Goal: Task Accomplishment & Management: Manage account settings

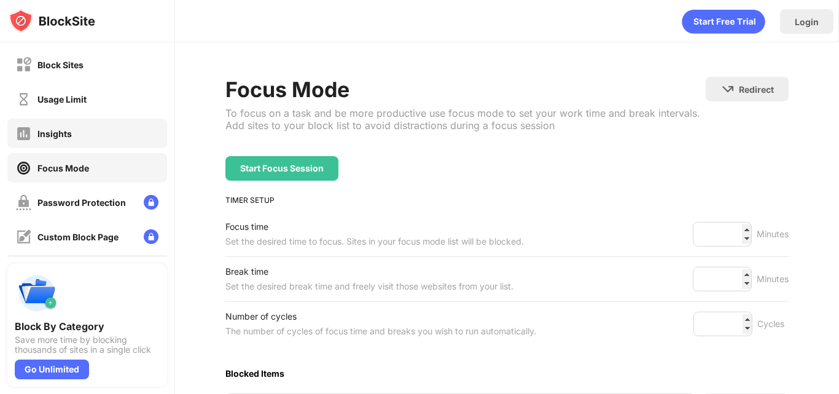
click at [101, 126] on div "Insights" at bounding box center [87, 133] width 160 height 29
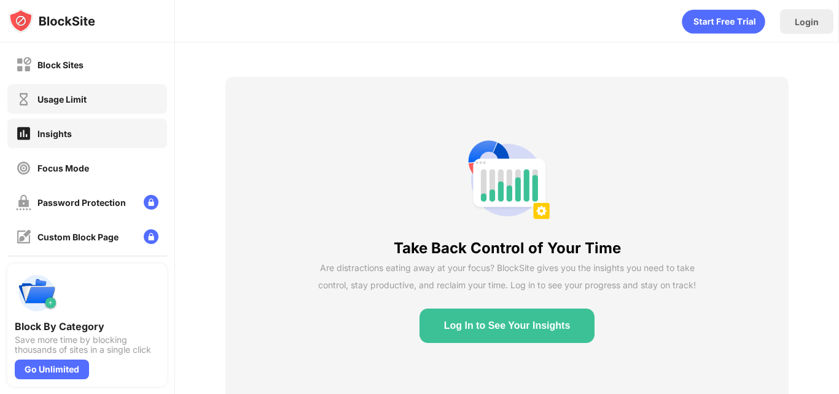
click at [99, 100] on div "Usage Limit" at bounding box center [87, 98] width 160 height 29
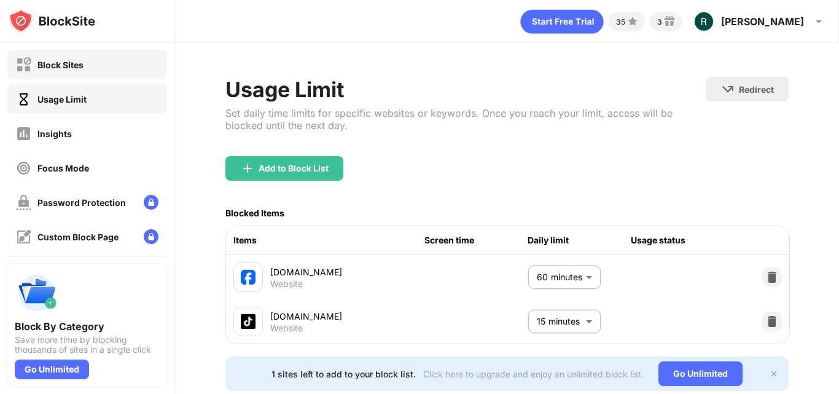
click at [95, 64] on div "Block Sites" at bounding box center [87, 64] width 160 height 29
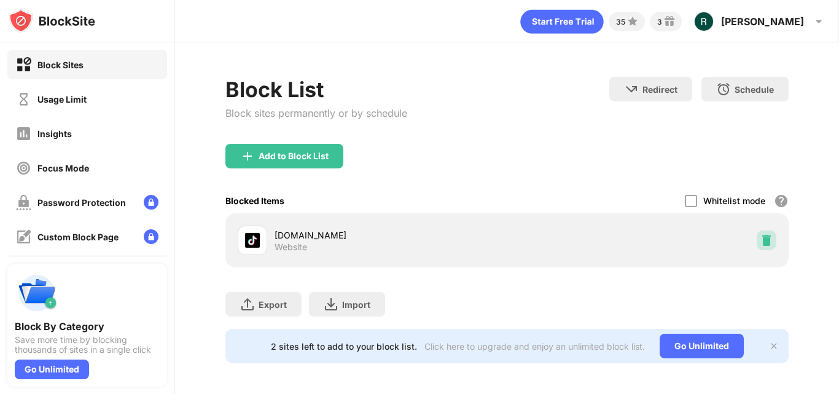
click at [756, 240] on div at bounding box center [766, 240] width 20 height 20
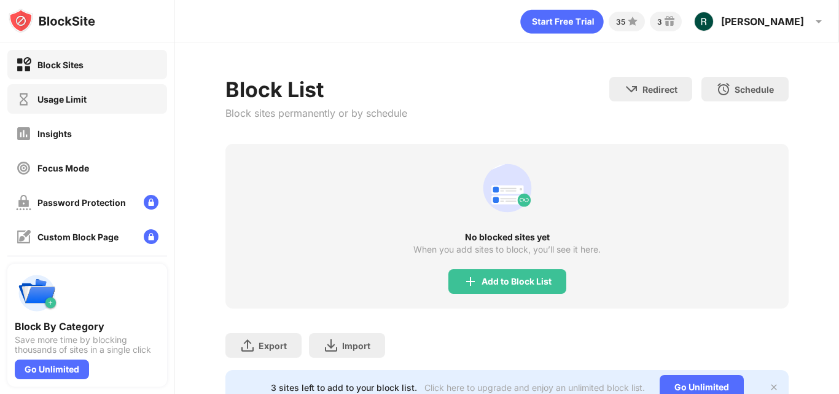
click at [68, 106] on div "Usage Limit" at bounding box center [51, 98] width 71 height 15
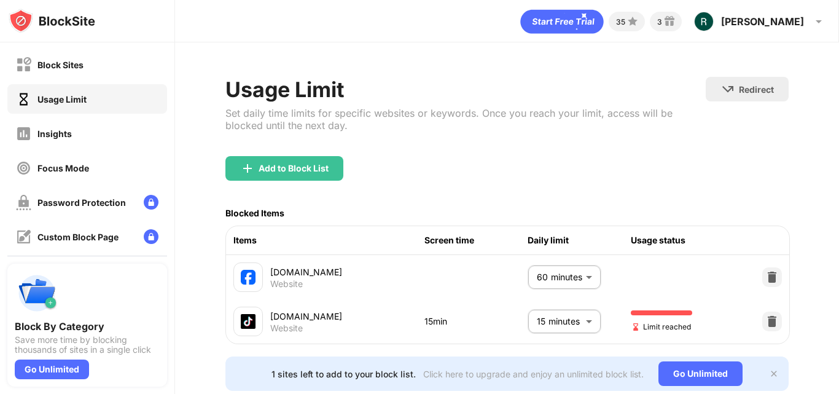
click at [580, 320] on body "Block Sites Usage Limit Insights Focus Mode Password Protection Custom Block Pa…" at bounding box center [419, 197] width 839 height 394
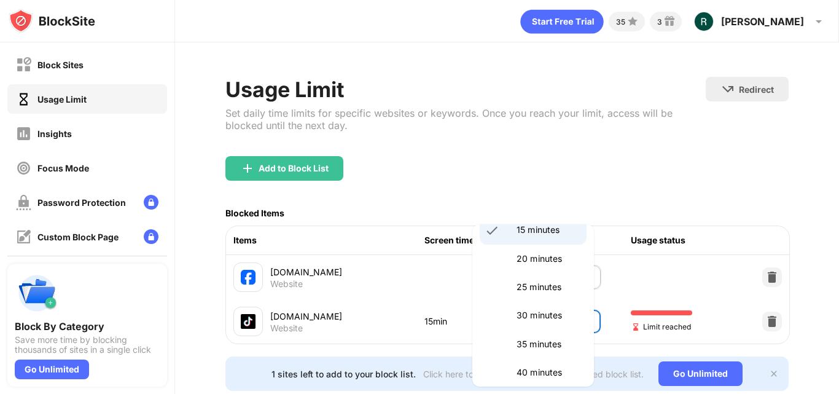
scroll to position [142, 0]
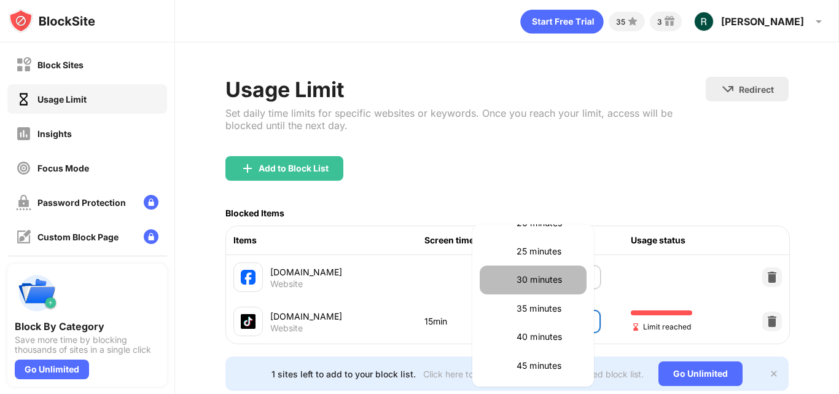
click at [560, 268] on li "30 minutes" at bounding box center [533, 279] width 107 height 28
type input "**"
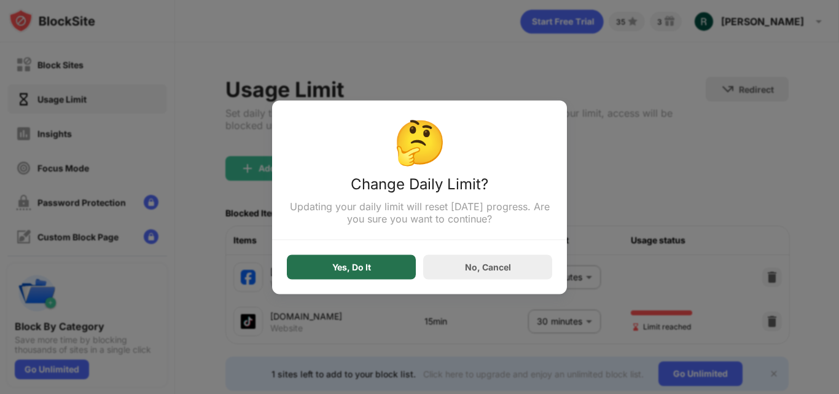
click at [376, 274] on div "Yes, Do It" at bounding box center [351, 266] width 129 height 25
